Goal: Task Accomplishment & Management: Complete application form

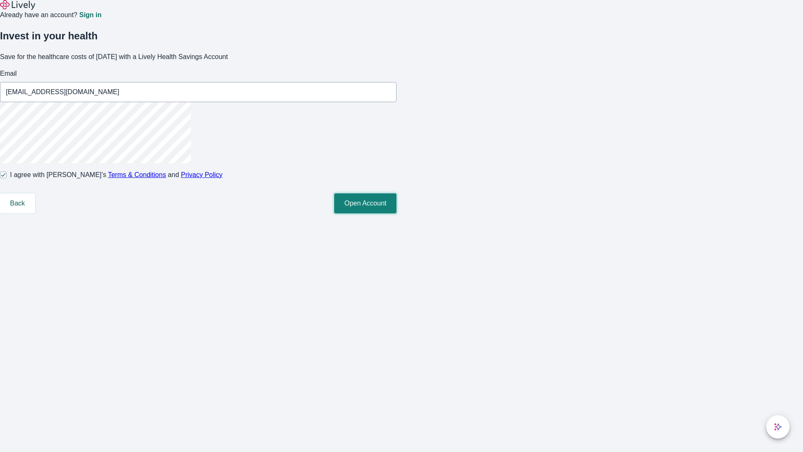
click at [397, 213] on button "Open Account" at bounding box center [365, 203] width 62 height 20
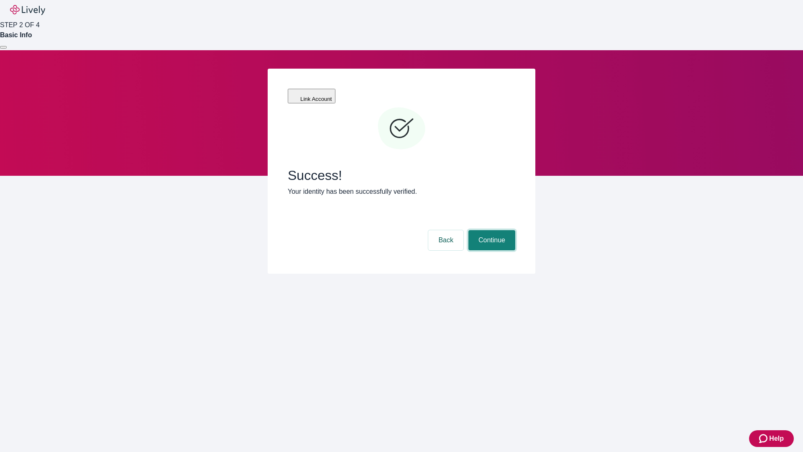
click at [491, 230] on button "Continue" at bounding box center [492, 240] width 47 height 20
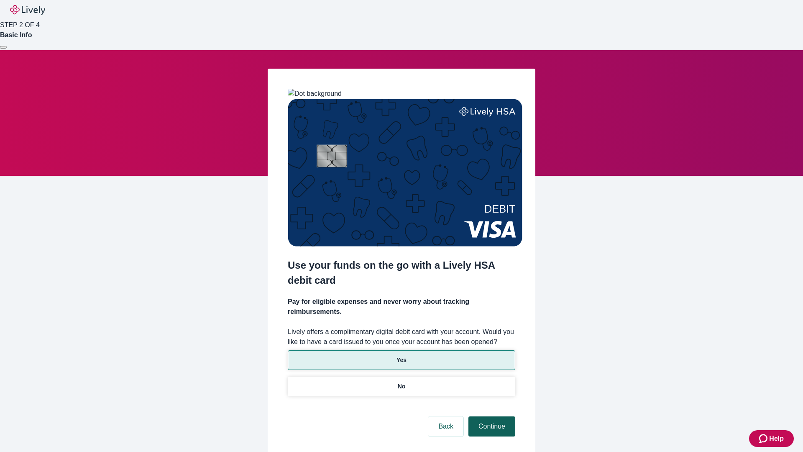
click at [401, 382] on p "No" at bounding box center [402, 386] width 8 height 9
click at [491, 416] on button "Continue" at bounding box center [492, 426] width 47 height 20
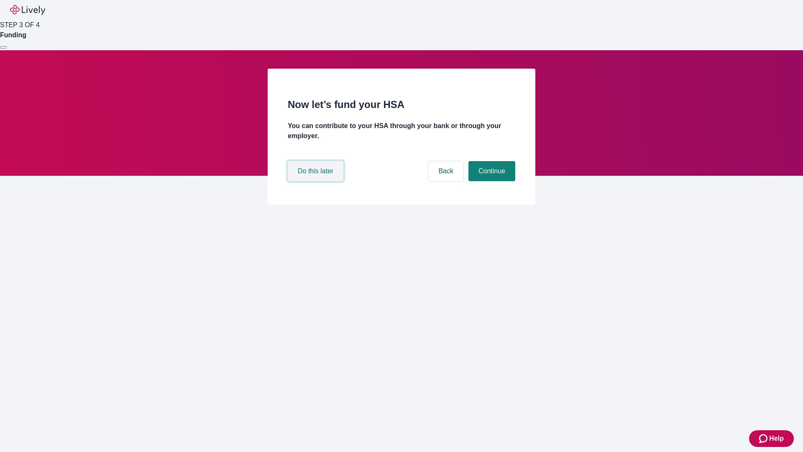
click at [317, 181] on button "Do this later" at bounding box center [316, 171] width 56 height 20
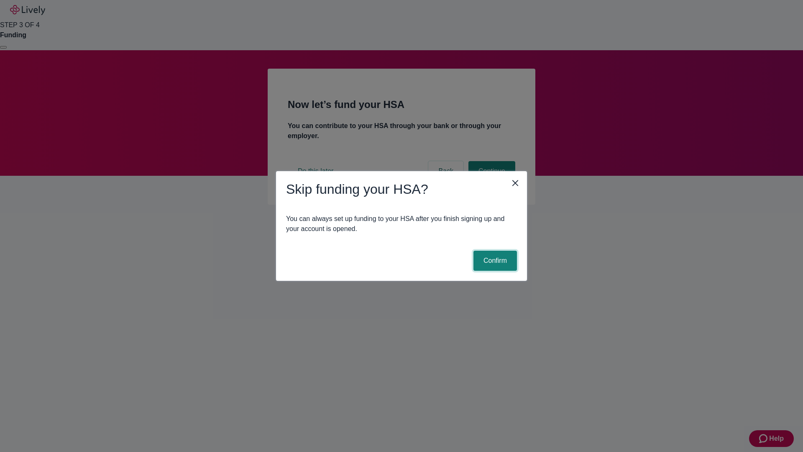
click at [494, 261] on button "Confirm" at bounding box center [496, 261] width 44 height 20
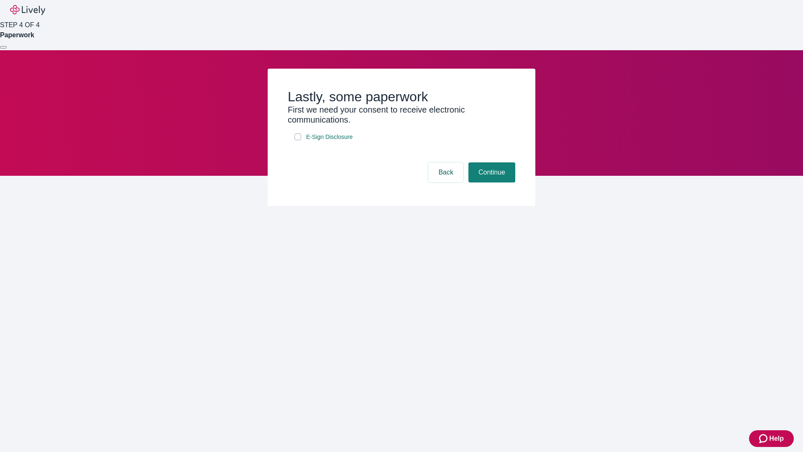
click at [298, 140] on input "E-Sign Disclosure" at bounding box center [298, 136] width 7 height 7
checkbox input "true"
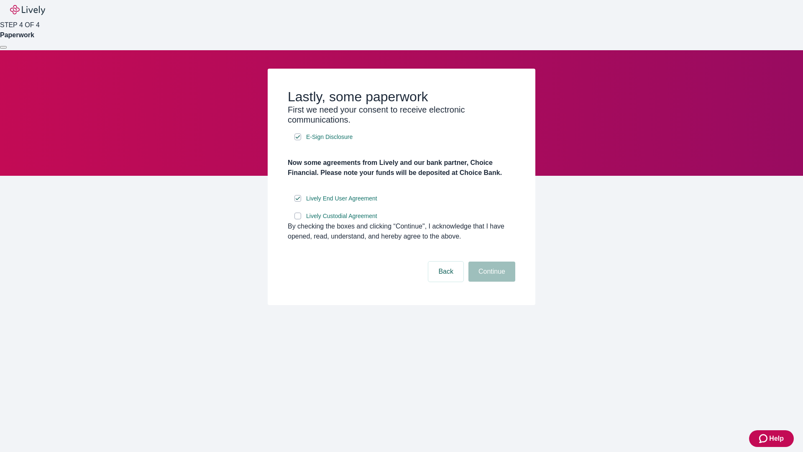
click at [298, 219] on input "Lively Custodial Agreement" at bounding box center [298, 216] width 7 height 7
checkbox input "true"
click at [491, 282] on button "Continue" at bounding box center [492, 272] width 47 height 20
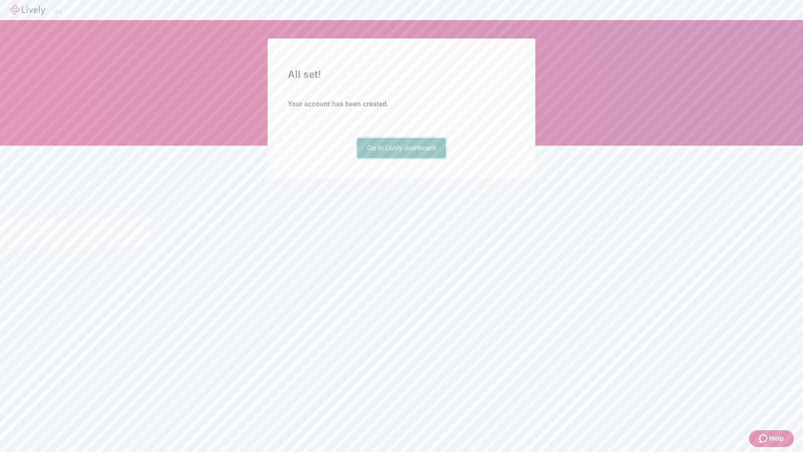
click at [401, 158] on link "Go to Lively dashboard" at bounding box center [401, 148] width 89 height 20
